Goal: Transaction & Acquisition: Purchase product/service

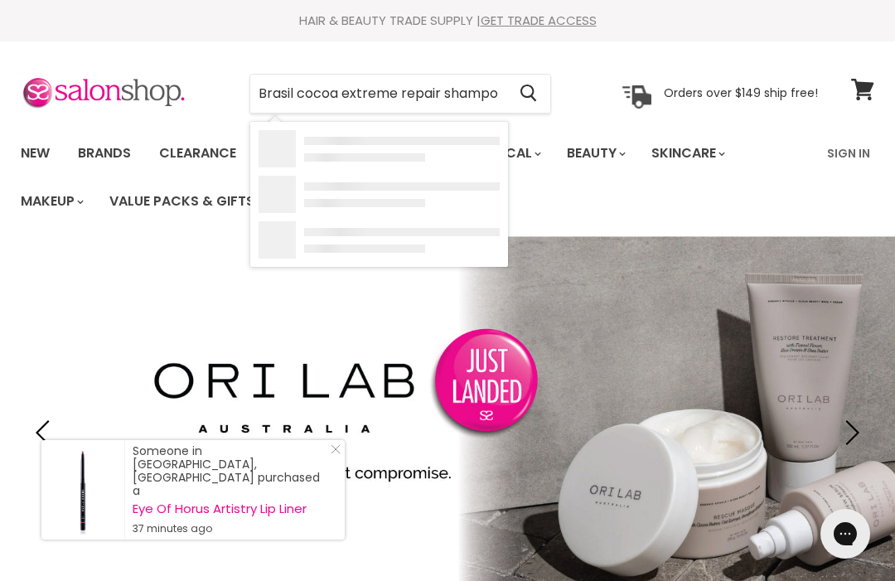
type input "Brasil cocoa extreme repair shampoo"
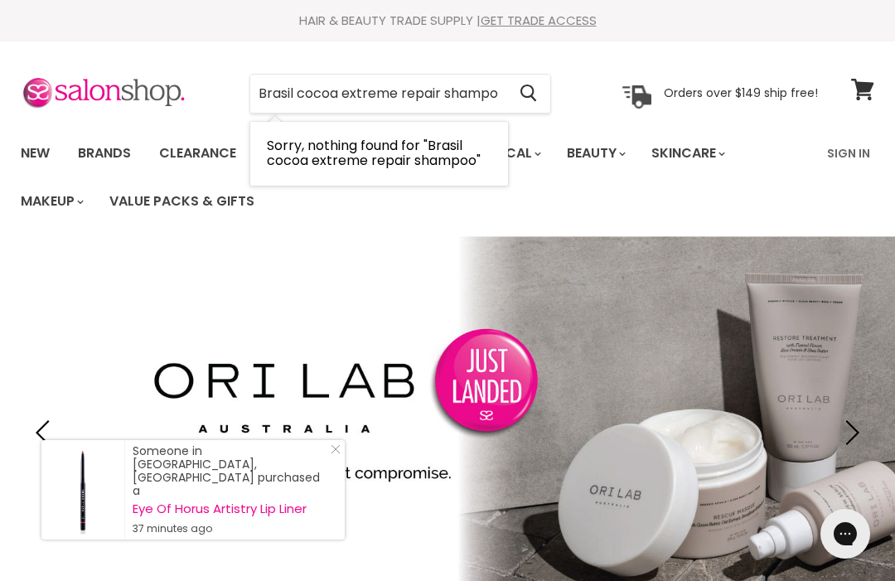
scroll to position [58, 0]
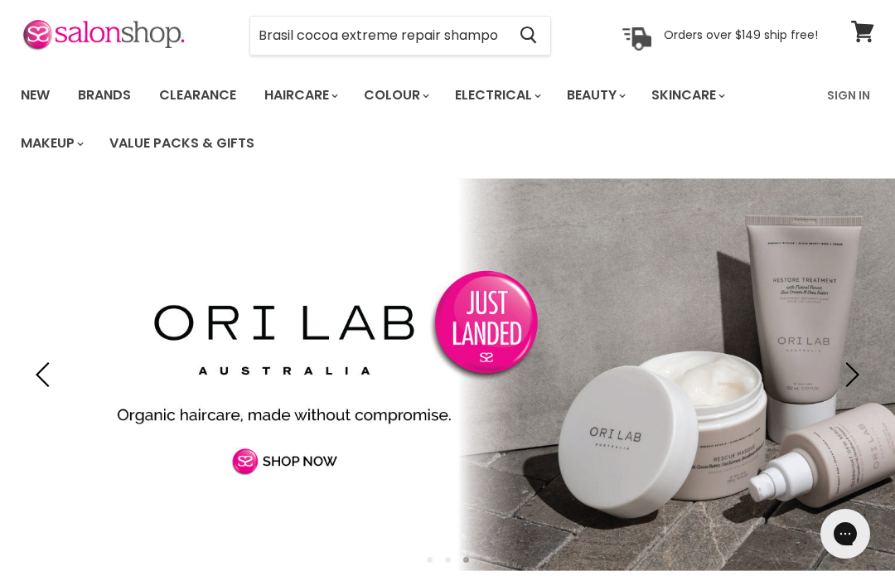
click at [97, 103] on link "Brands" at bounding box center [104, 95] width 78 height 35
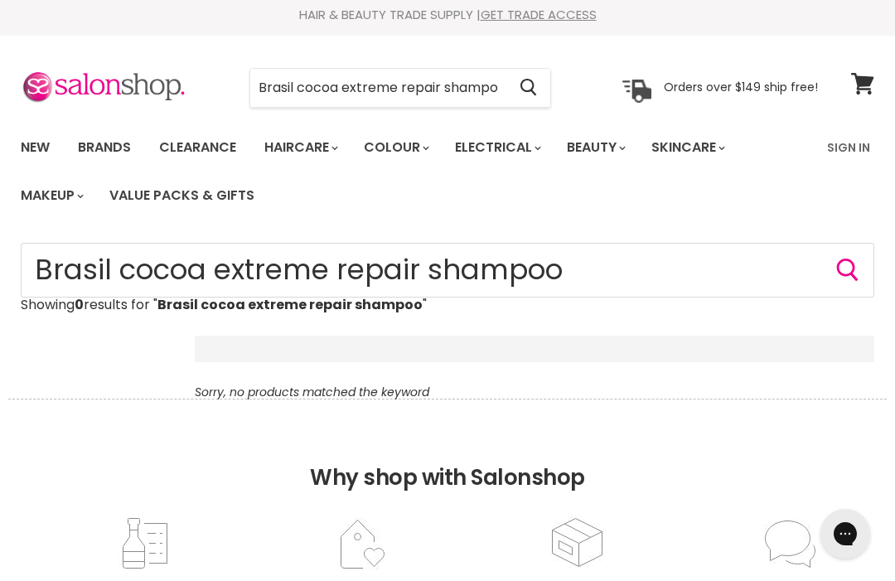
scroll to position [7, 0]
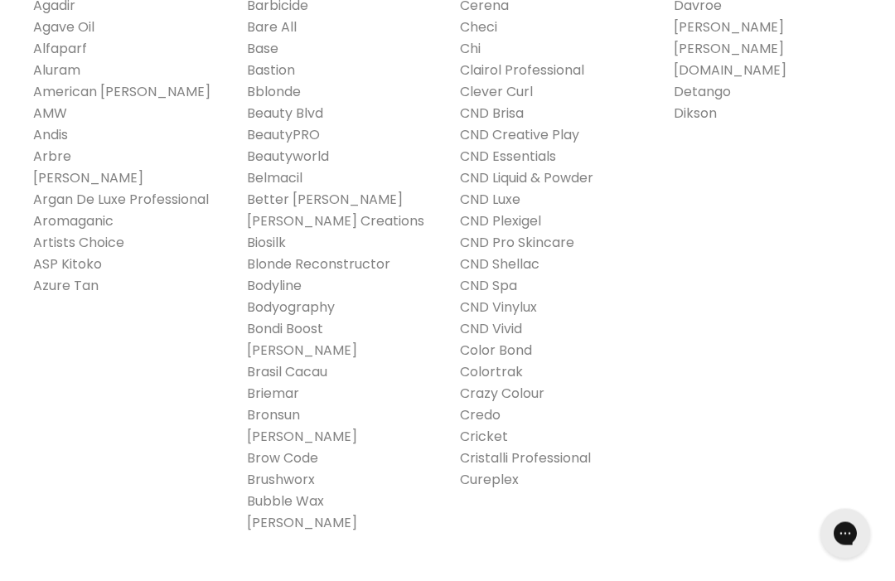
scroll to position [536, 0]
click at [315, 372] on link "Brasil Cacau" at bounding box center [287, 371] width 80 height 19
